Goal: Task Accomplishment & Management: Manage account settings

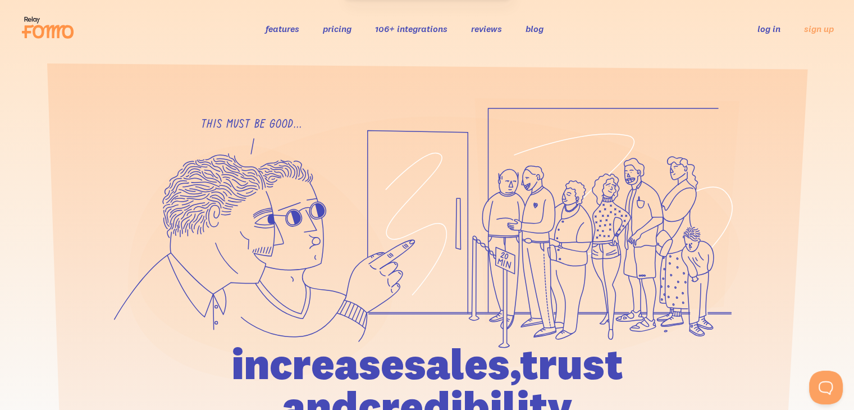
click at [772, 32] on link "log in" at bounding box center [768, 28] width 23 height 11
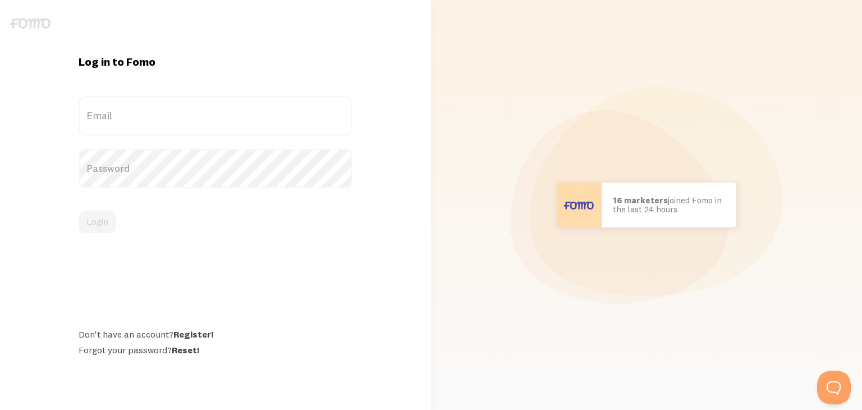
click at [173, 110] on label "Email" at bounding box center [216, 115] width 274 height 39
click at [173, 110] on input "Email" at bounding box center [216, 115] width 274 height 39
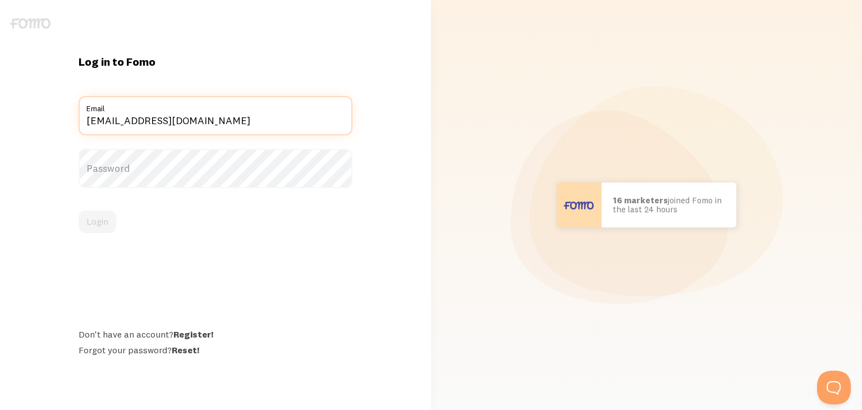
type input "[EMAIL_ADDRESS][DOMAIN_NAME]"
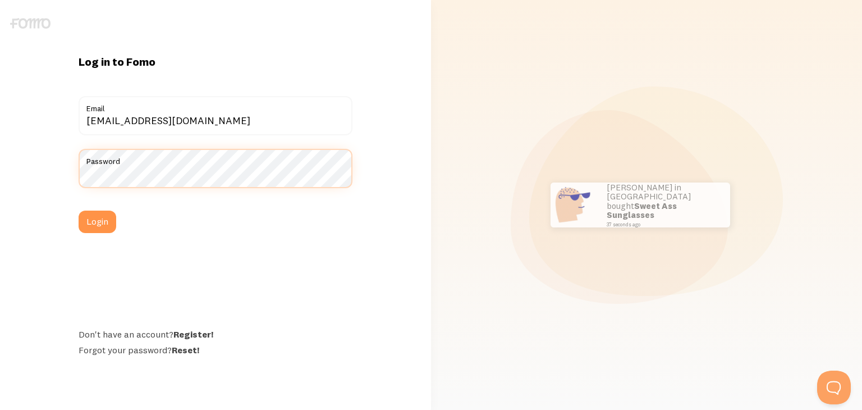
click at [79, 210] on button "Login" at bounding box center [98, 221] width 38 height 22
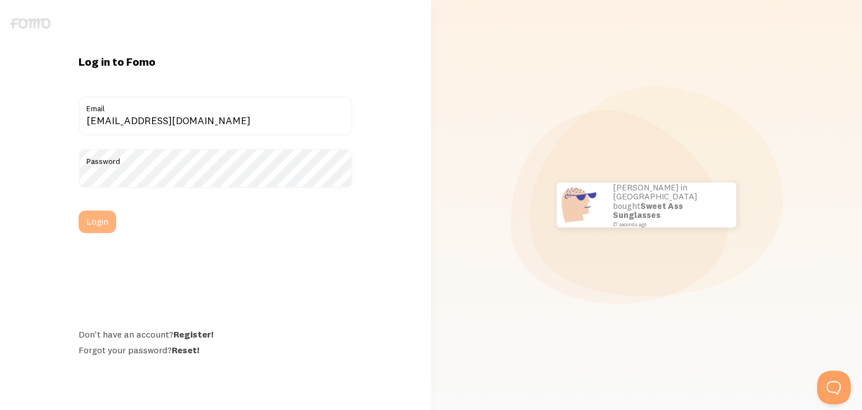
click at [99, 219] on button "Login" at bounding box center [98, 221] width 38 height 22
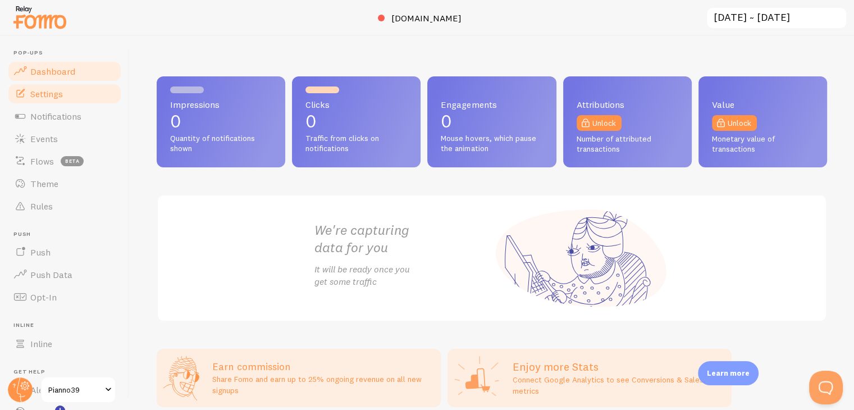
click at [60, 91] on span "Settings" at bounding box center [46, 93] width 33 height 11
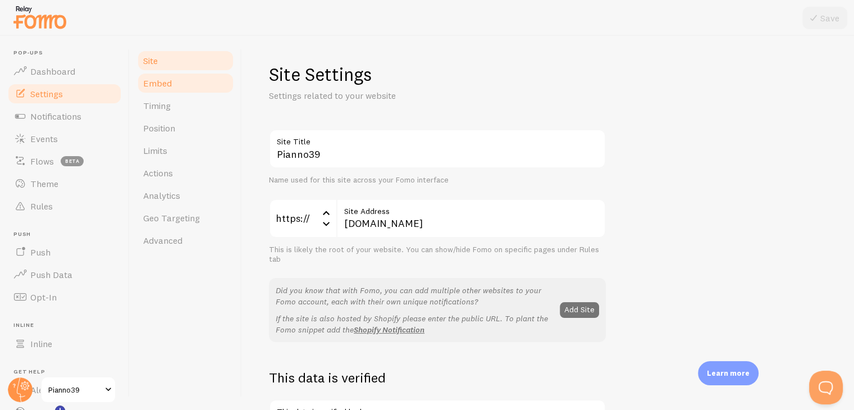
click at [163, 88] on span "Embed" at bounding box center [157, 82] width 29 height 11
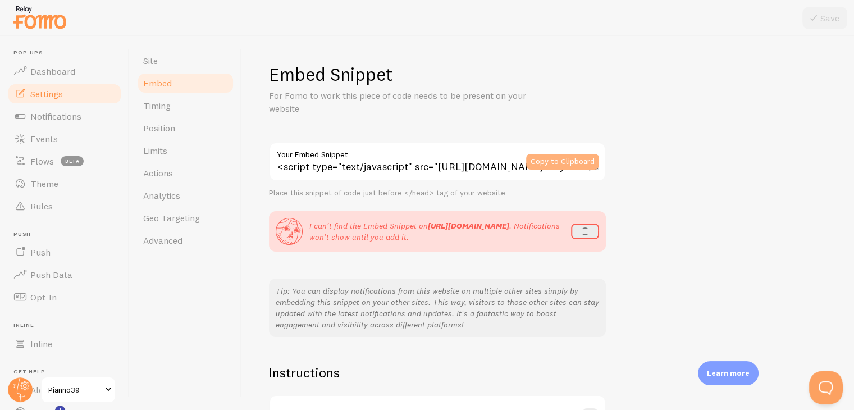
click at [549, 161] on button "Copy to Clipboard" at bounding box center [562, 162] width 73 height 16
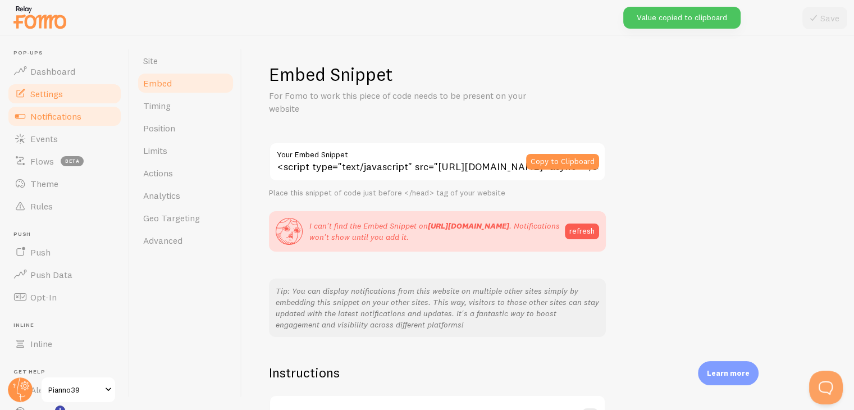
click at [75, 111] on span "Notifications" at bounding box center [55, 116] width 51 height 11
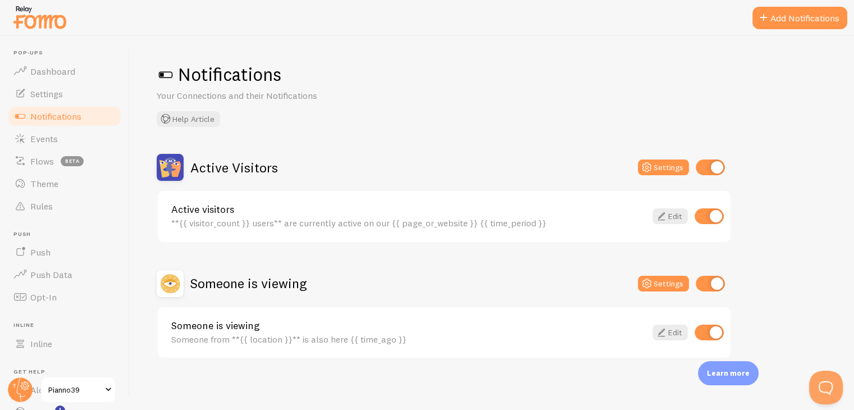
scroll to position [2, 0]
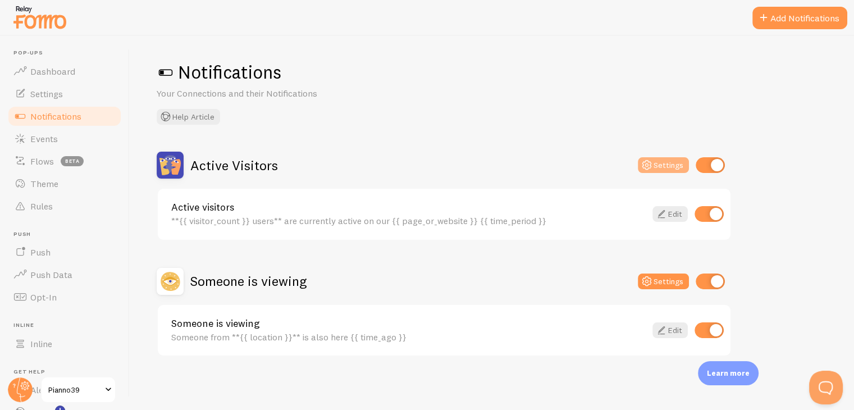
click at [658, 160] on button "Settings" at bounding box center [663, 165] width 51 height 16
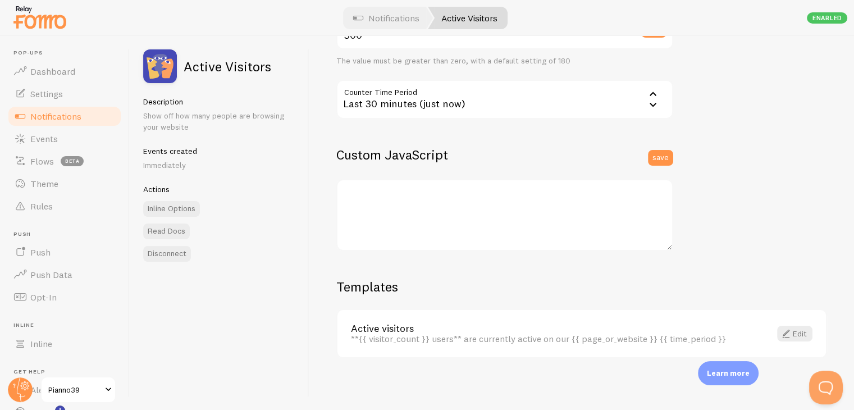
scroll to position [295, 0]
click at [31, 145] on link "Events" at bounding box center [65, 138] width 116 height 22
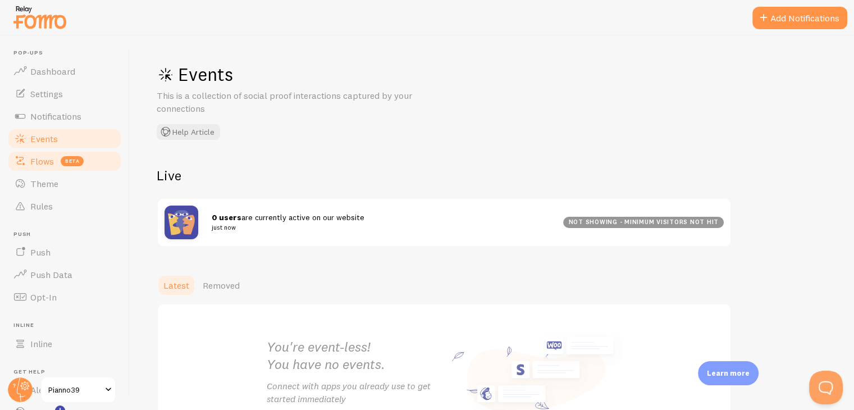
click at [36, 163] on span "Flows" at bounding box center [42, 160] width 24 height 11
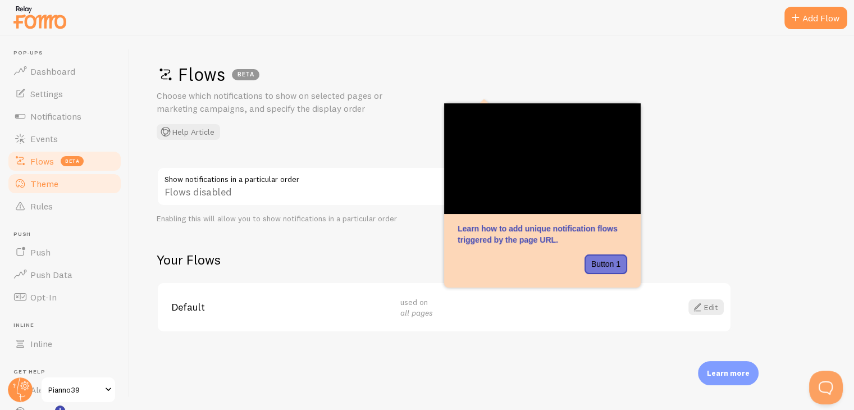
click at [31, 186] on span "Theme" at bounding box center [44, 183] width 28 height 11
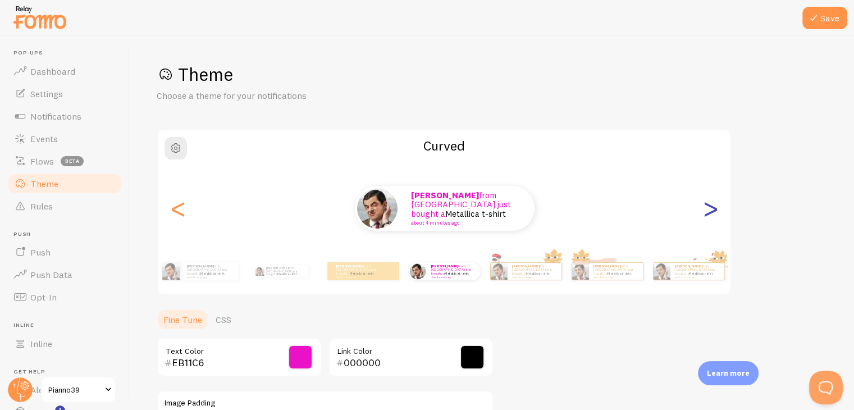
click at [708, 213] on div ">" at bounding box center [709, 208] width 13 height 81
type input "0"
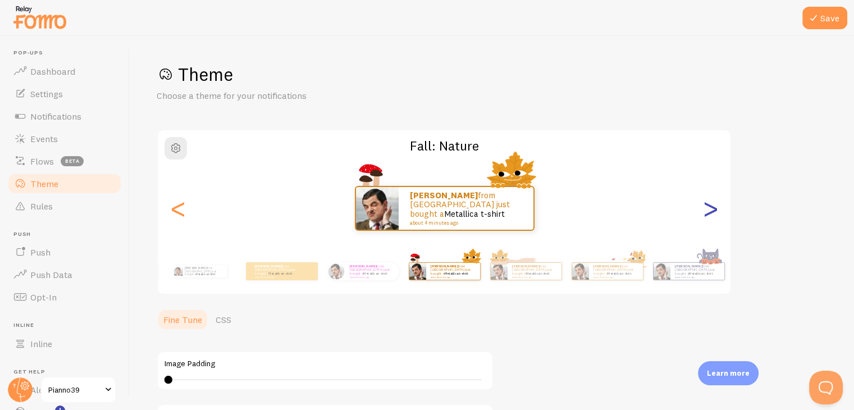
click at [708, 213] on div ">" at bounding box center [709, 208] width 13 height 81
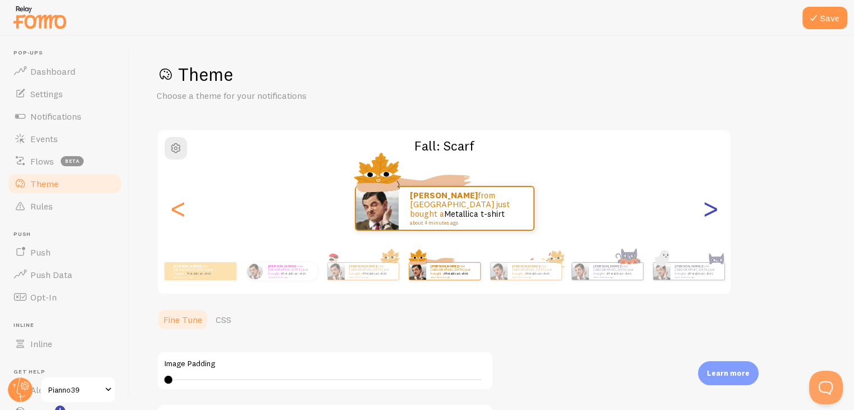
click at [708, 213] on div ">" at bounding box center [709, 208] width 13 height 81
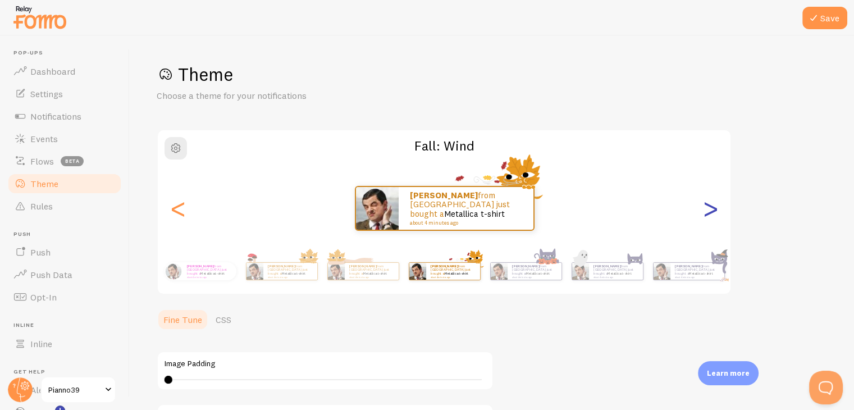
click at [708, 213] on div ">" at bounding box center [709, 208] width 13 height 81
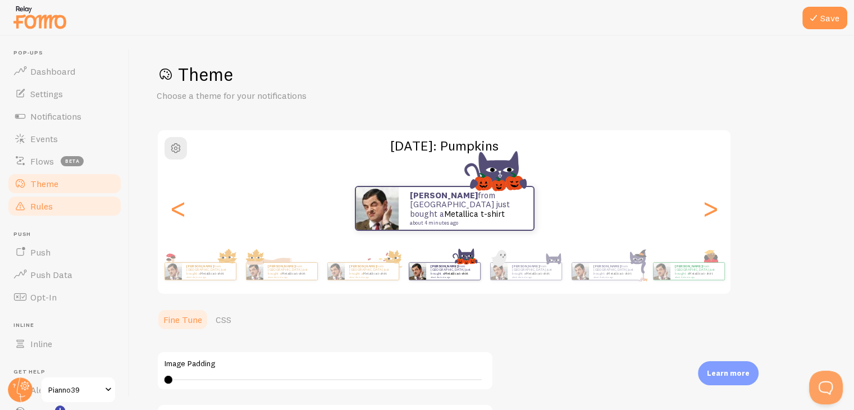
click at [35, 208] on span "Rules" at bounding box center [41, 205] width 22 height 11
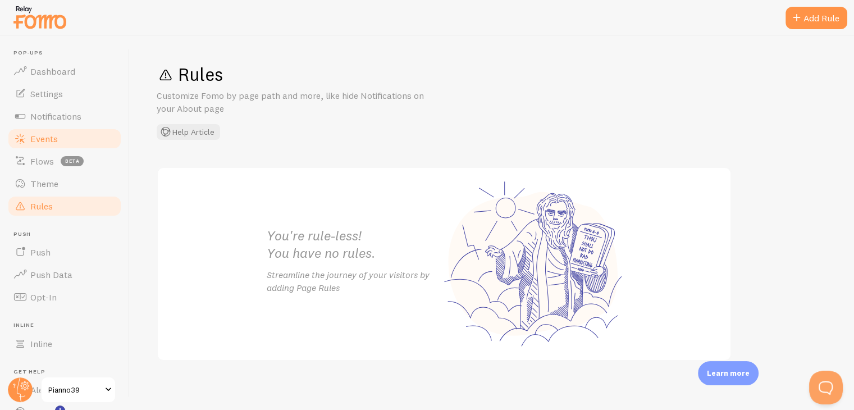
click at [38, 139] on span "Events" at bounding box center [44, 138] width 28 height 11
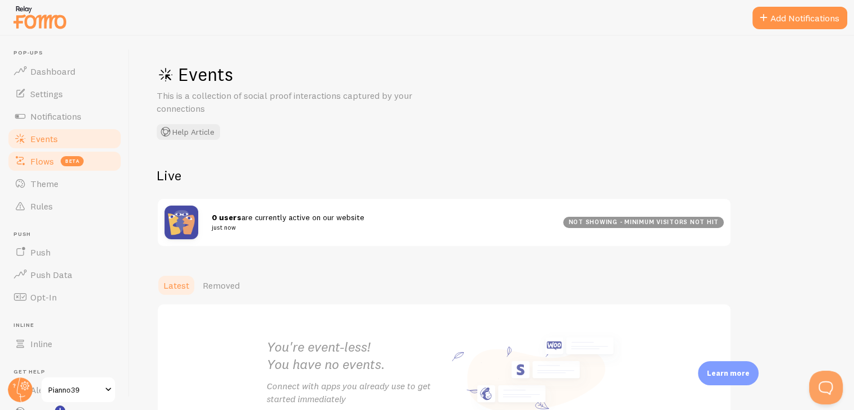
click at [32, 170] on link "Flows beta" at bounding box center [65, 161] width 116 height 22
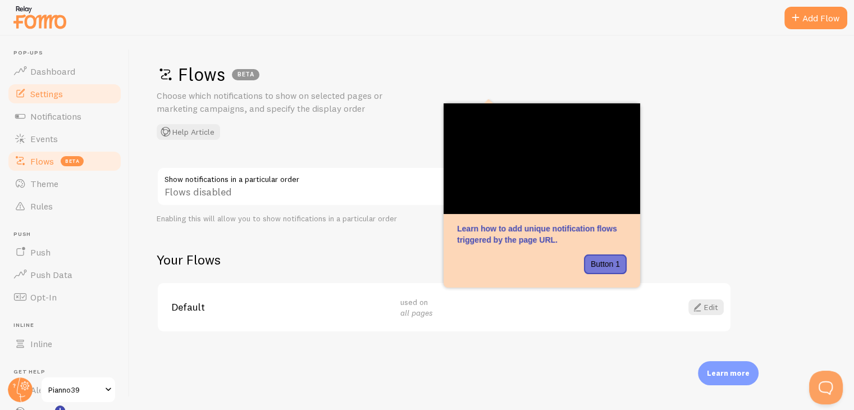
click at [34, 102] on link "Settings" at bounding box center [65, 94] width 116 height 22
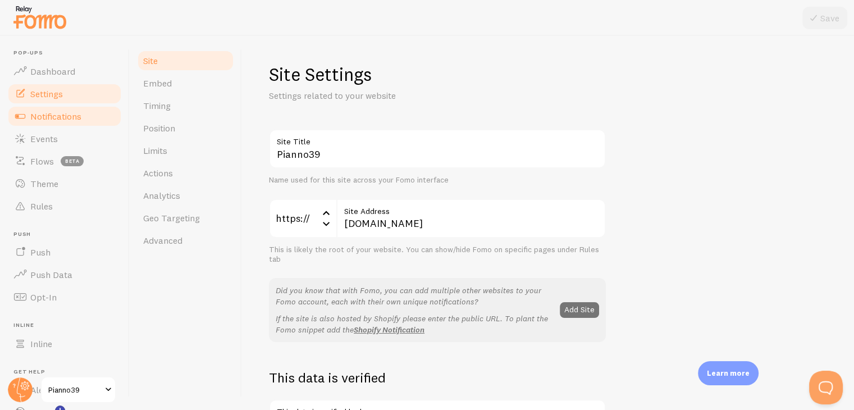
click at [42, 116] on span "Notifications" at bounding box center [55, 116] width 51 height 11
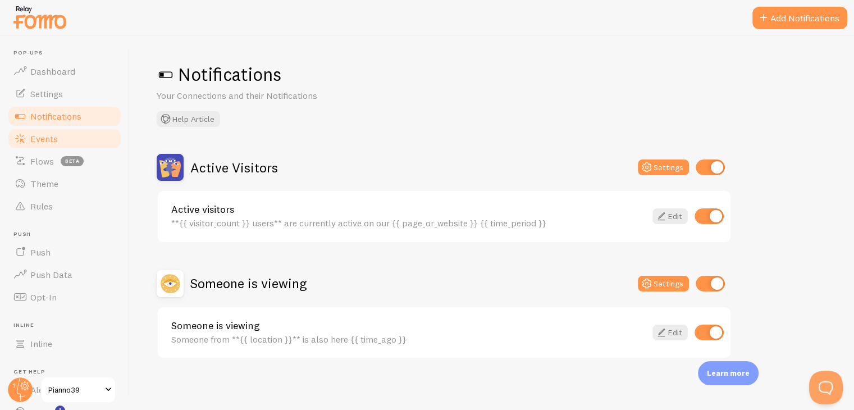
click at [43, 141] on span "Events" at bounding box center [44, 138] width 28 height 11
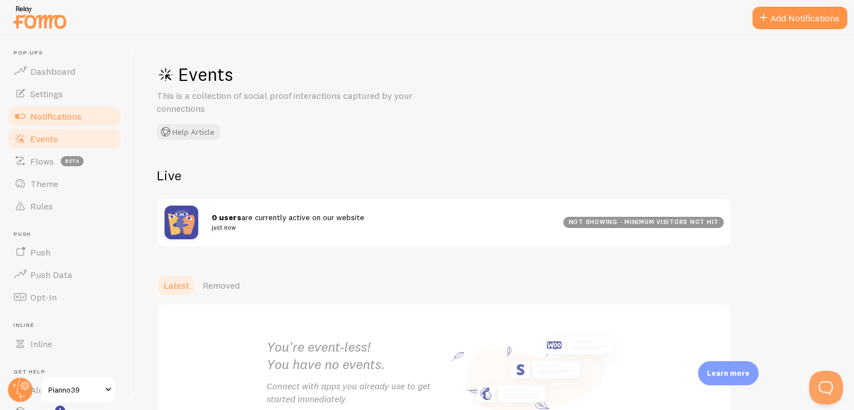
click at [61, 116] on span "Notifications" at bounding box center [55, 116] width 51 height 11
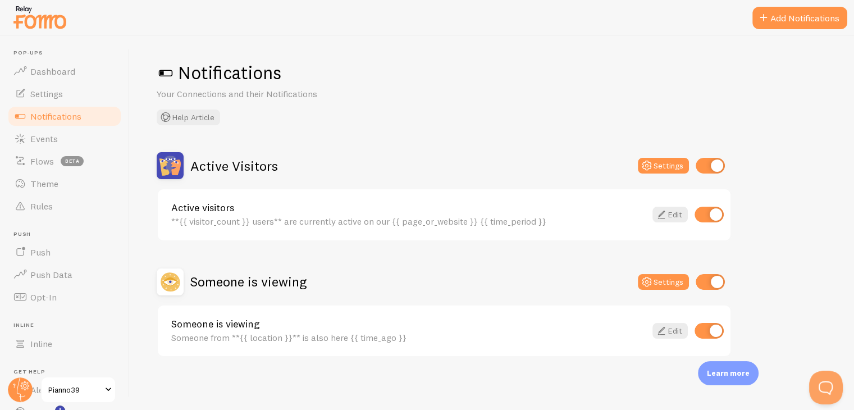
scroll to position [2, 0]
click at [70, 140] on link "Events" at bounding box center [65, 138] width 116 height 22
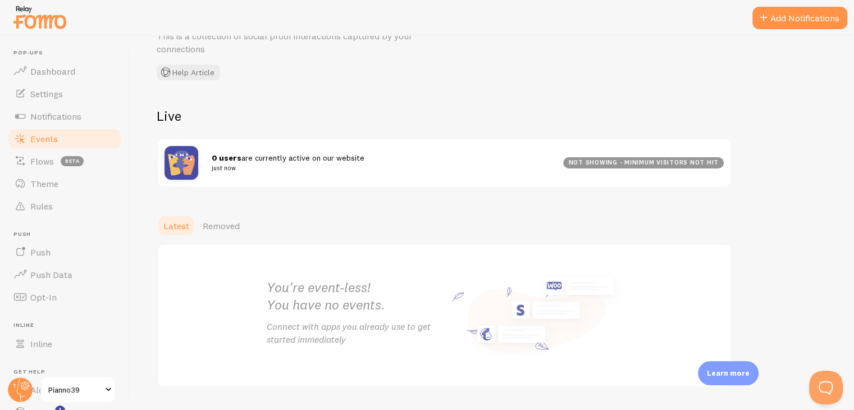
scroll to position [90, 0]
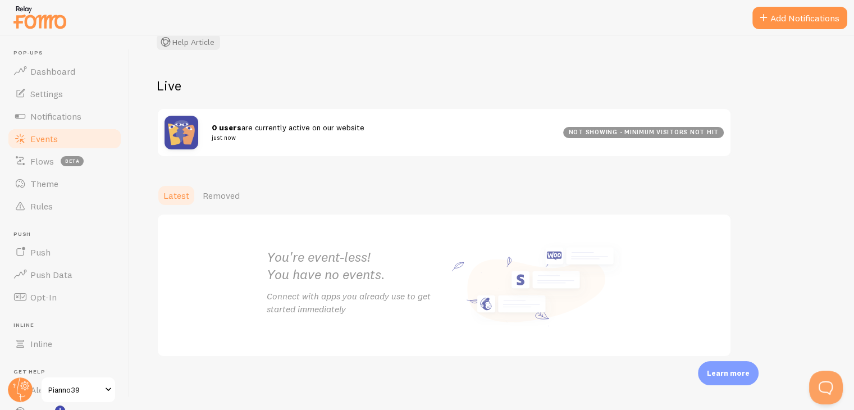
click at [52, 140] on span "Events" at bounding box center [44, 138] width 28 height 11
click at [49, 154] on link "Flows beta" at bounding box center [65, 161] width 116 height 22
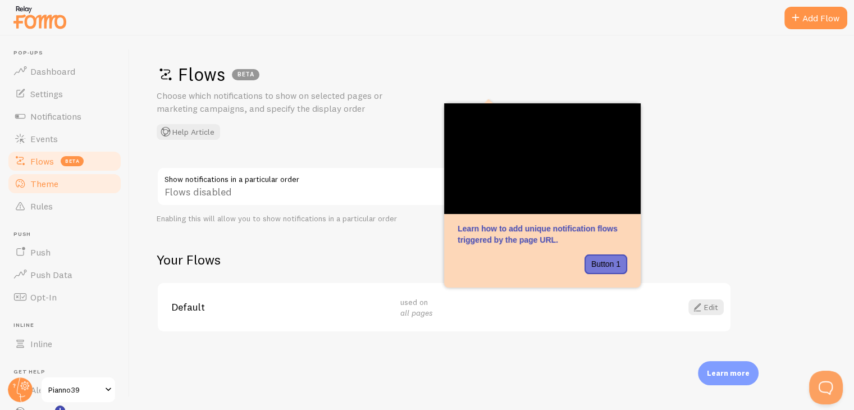
click at [34, 187] on span "Theme" at bounding box center [44, 183] width 28 height 11
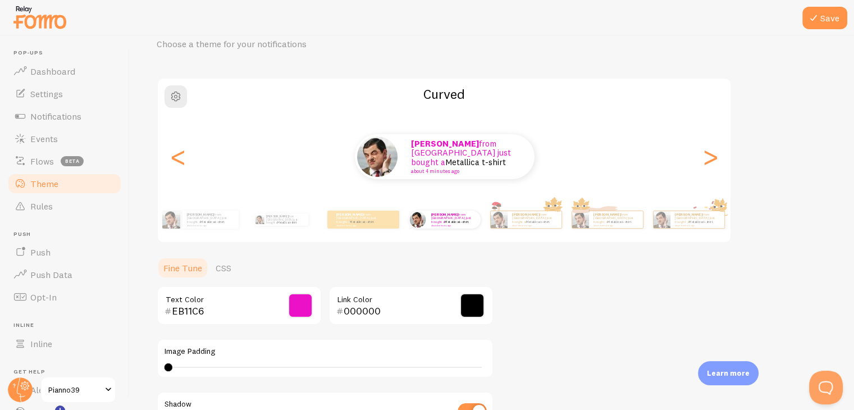
scroll to position [56, 0]
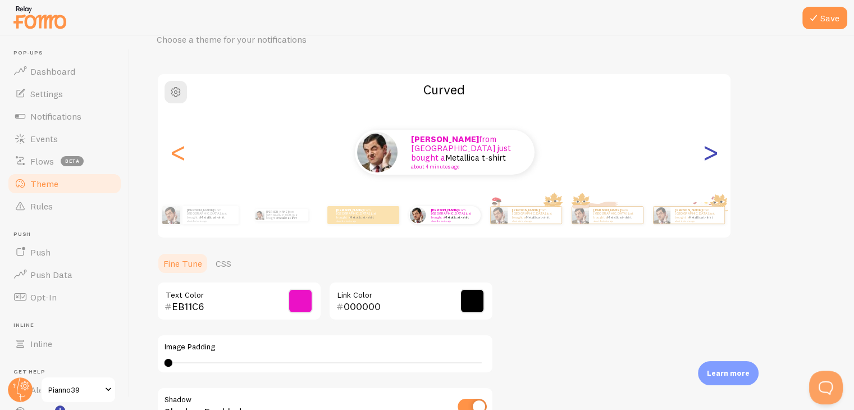
click at [717, 154] on div ">" at bounding box center [709, 152] width 13 height 81
type input "0"
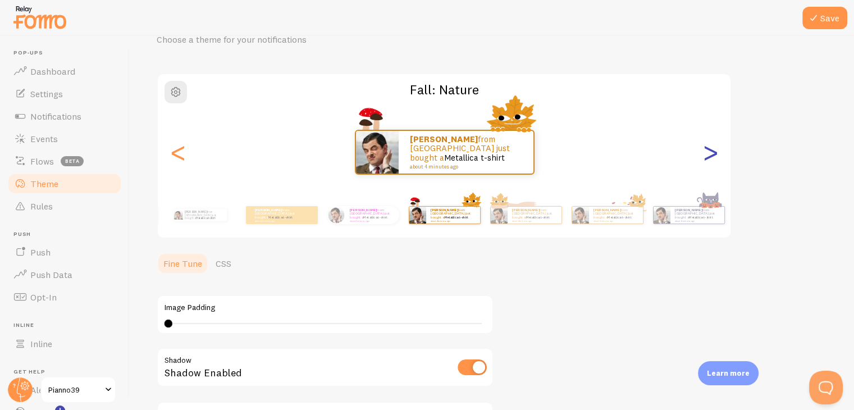
click at [717, 154] on div ">" at bounding box center [709, 152] width 13 height 81
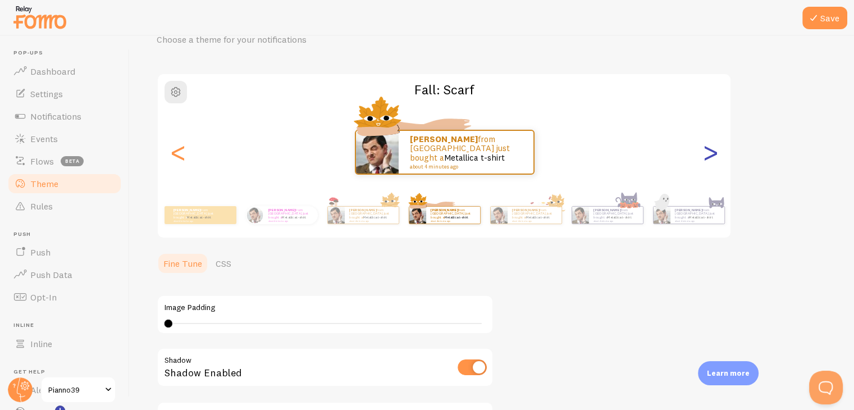
click at [717, 154] on div ">" at bounding box center [709, 152] width 13 height 81
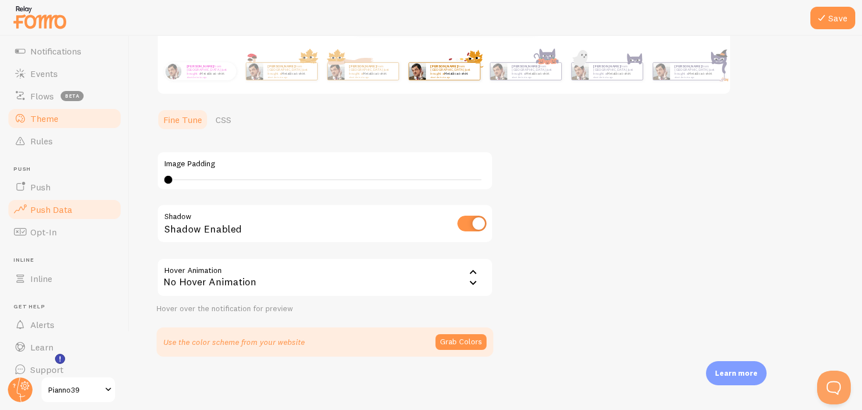
scroll to position [76, 0]
